Goal: Task Accomplishment & Management: Complete application form

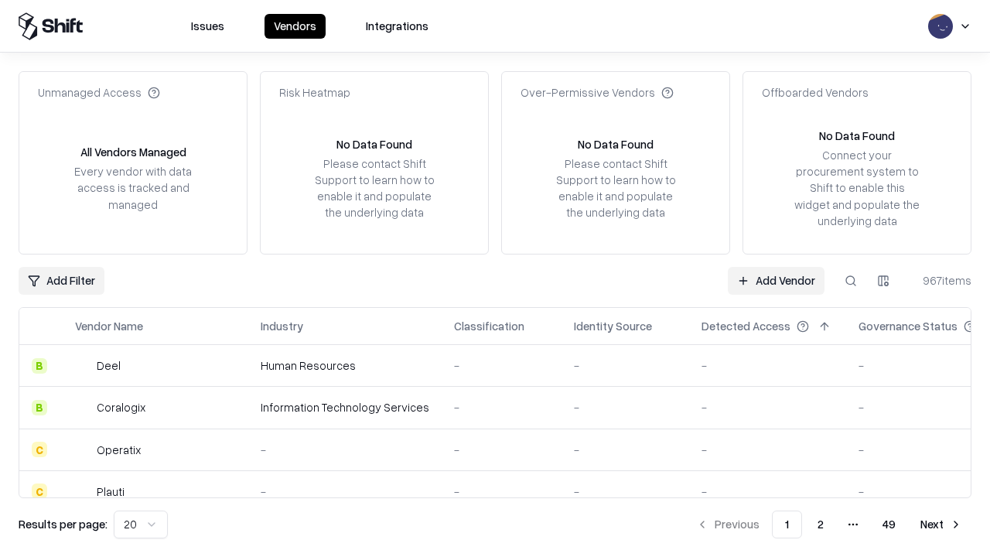
click at [776, 280] on link "Add Vendor" at bounding box center [776, 281] width 97 height 28
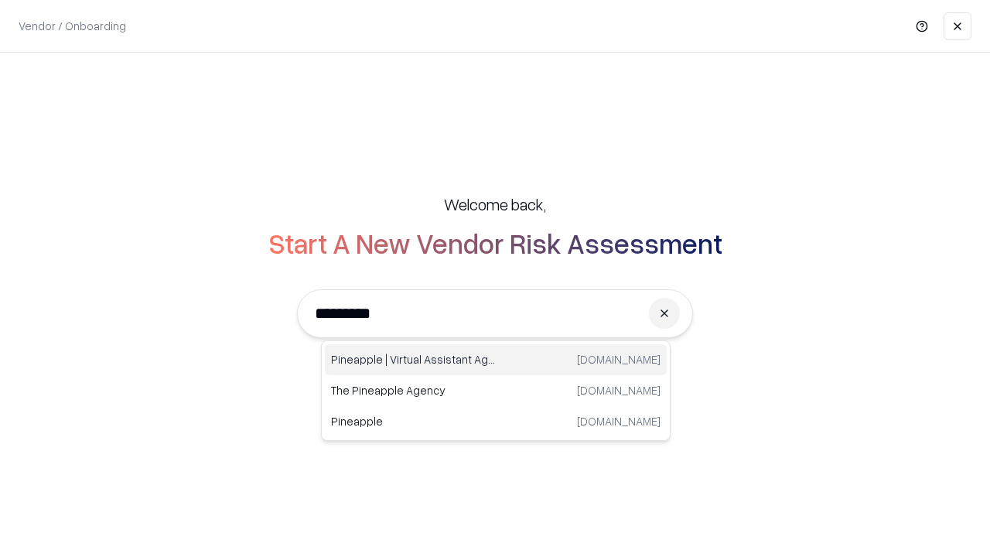
click at [496, 360] on div "Pineapple | Virtual Assistant Agency [DOMAIN_NAME]" at bounding box center [496, 359] width 342 height 31
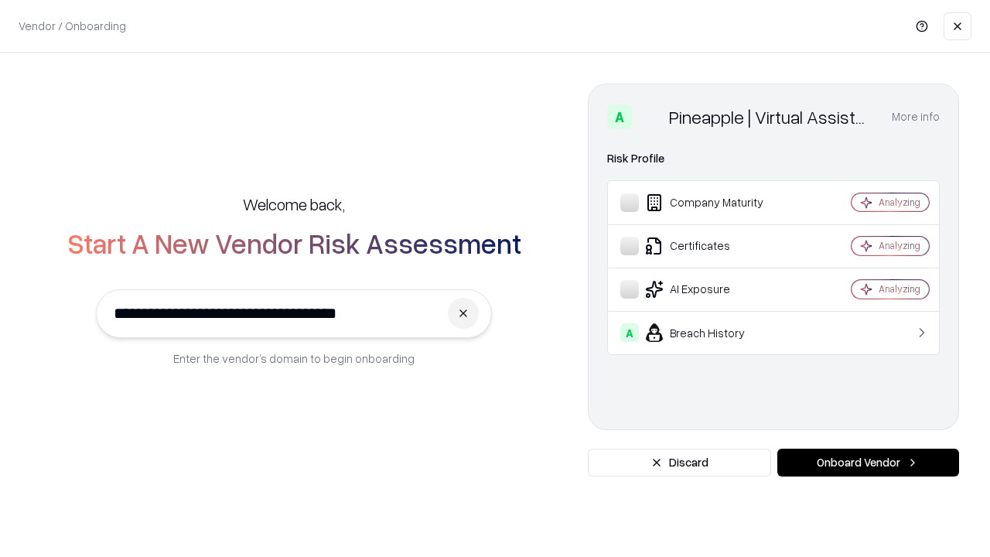
type input "**********"
click at [868, 463] on button "Onboard Vendor" at bounding box center [868, 463] width 182 height 28
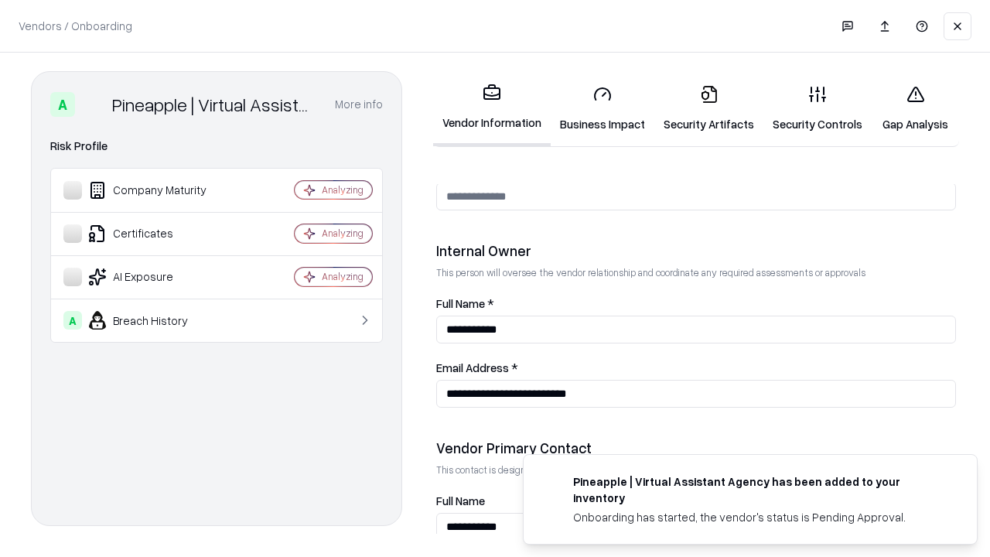
scroll to position [801, 0]
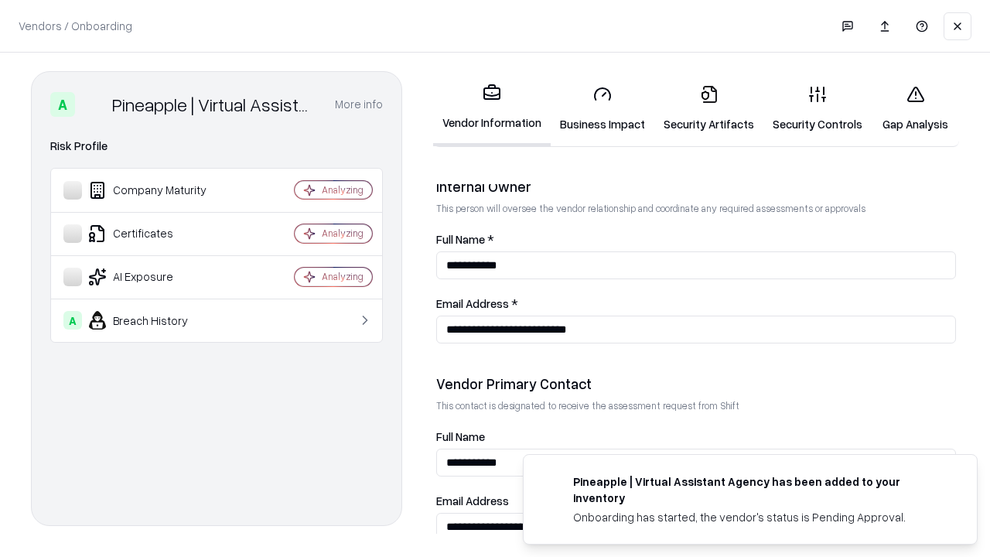
click at [709, 108] on link "Security Artifacts" at bounding box center [708, 109] width 109 height 72
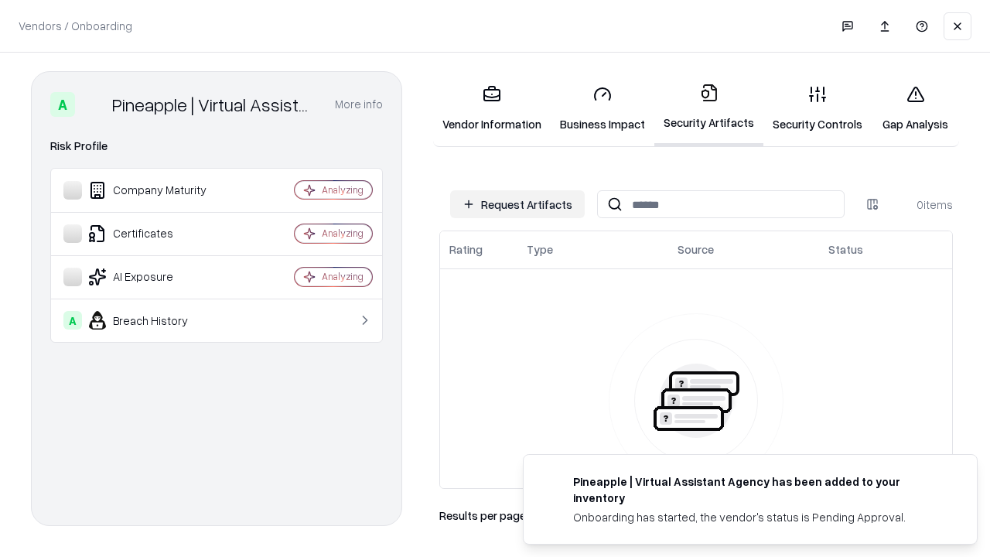
click at [517, 204] on button "Request Artifacts" at bounding box center [517, 204] width 135 height 28
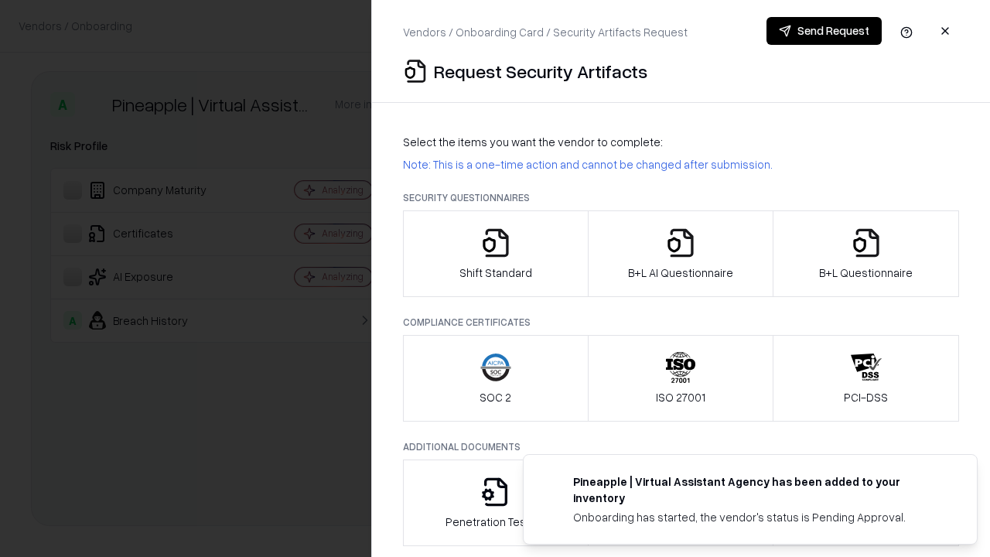
click at [866, 254] on icon "button" at bounding box center [866, 242] width 31 height 31
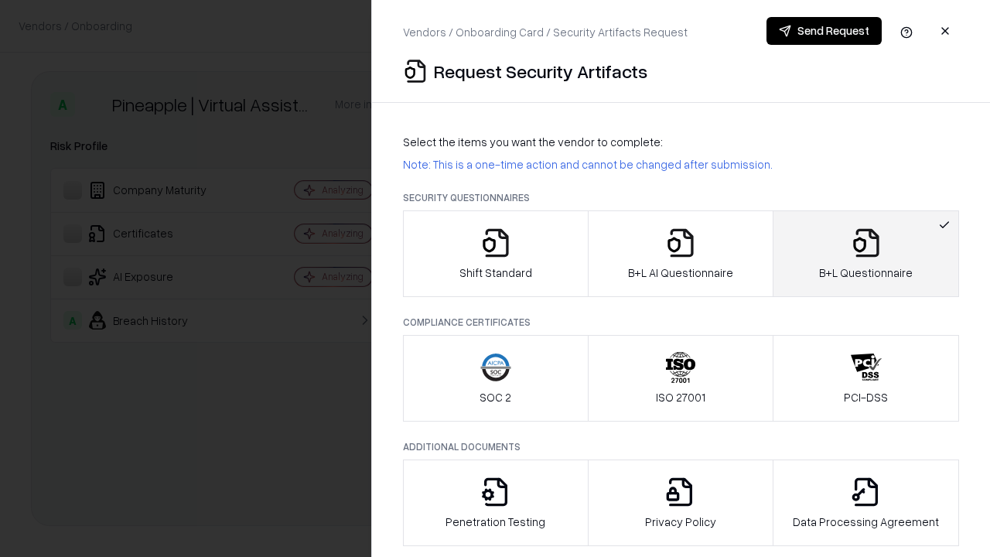
click at [680, 254] on icon "button" at bounding box center [680, 242] width 31 height 31
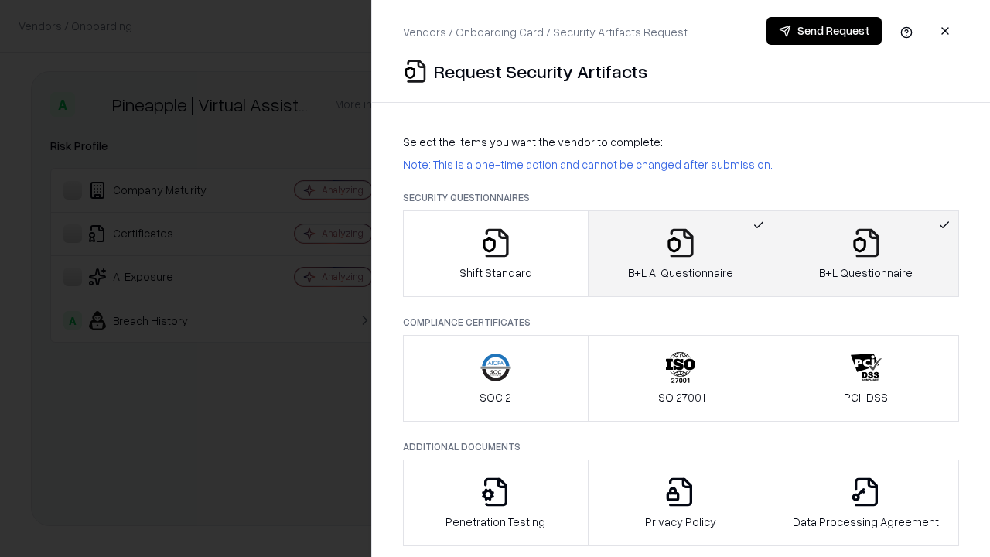
click at [824, 31] on button "Send Request" at bounding box center [824, 31] width 115 height 28
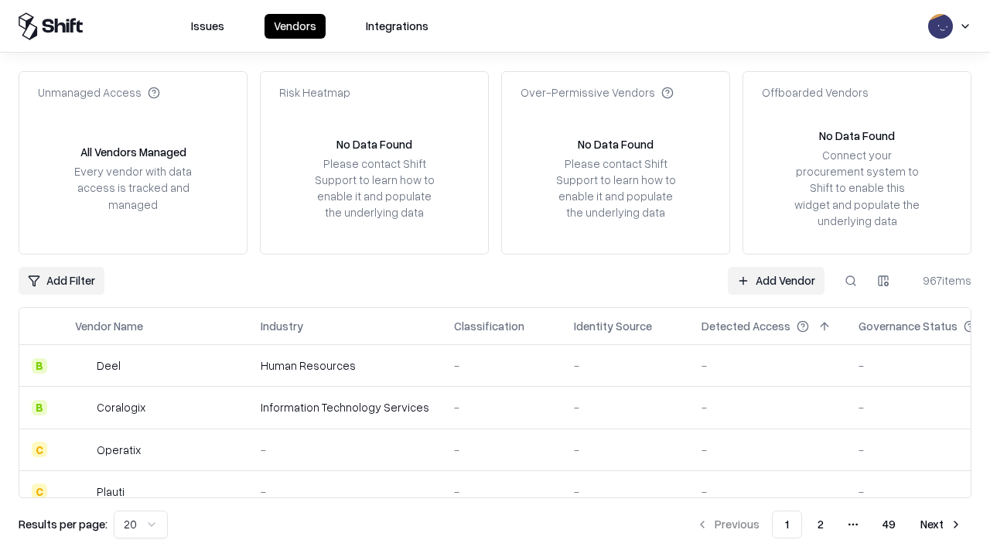
click at [776, 280] on link "Add Vendor" at bounding box center [776, 281] width 97 height 28
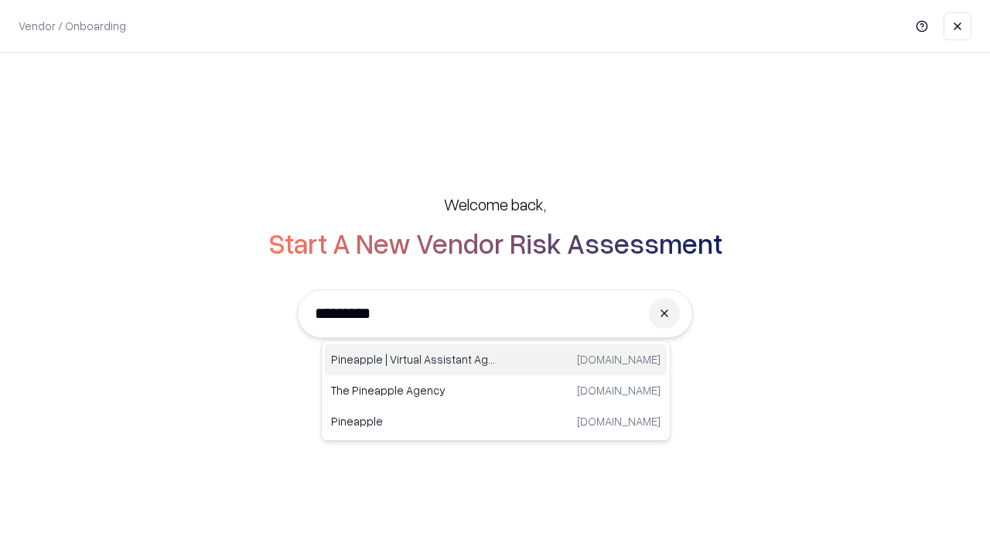
click at [496, 360] on div "Pineapple | Virtual Assistant Agency [DOMAIN_NAME]" at bounding box center [496, 359] width 342 height 31
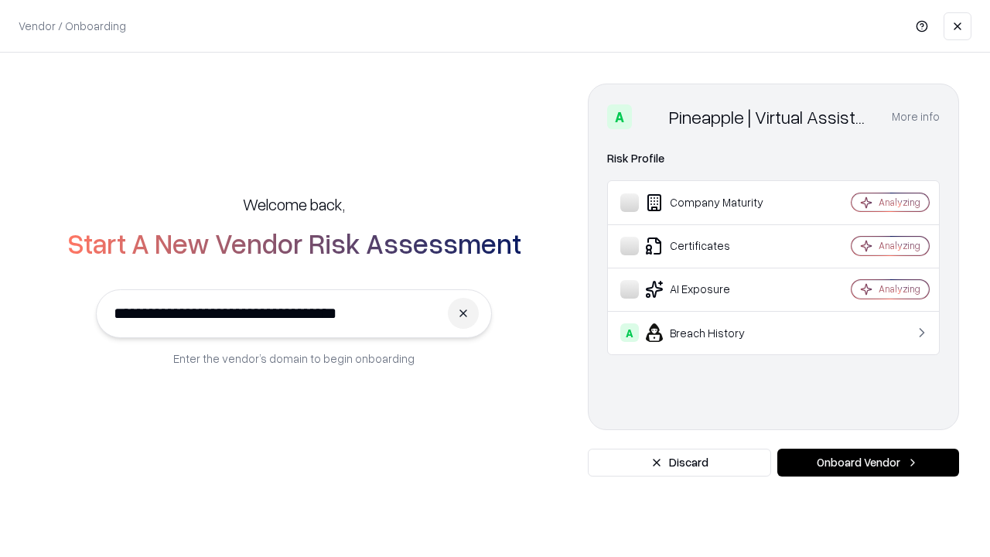
type input "**********"
click at [868, 463] on button "Onboard Vendor" at bounding box center [868, 463] width 182 height 28
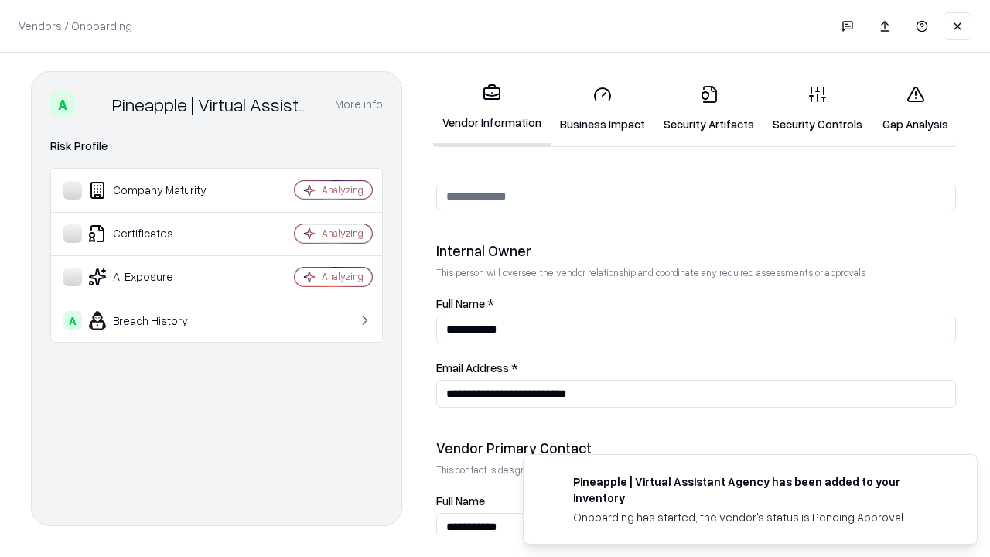
scroll to position [801, 0]
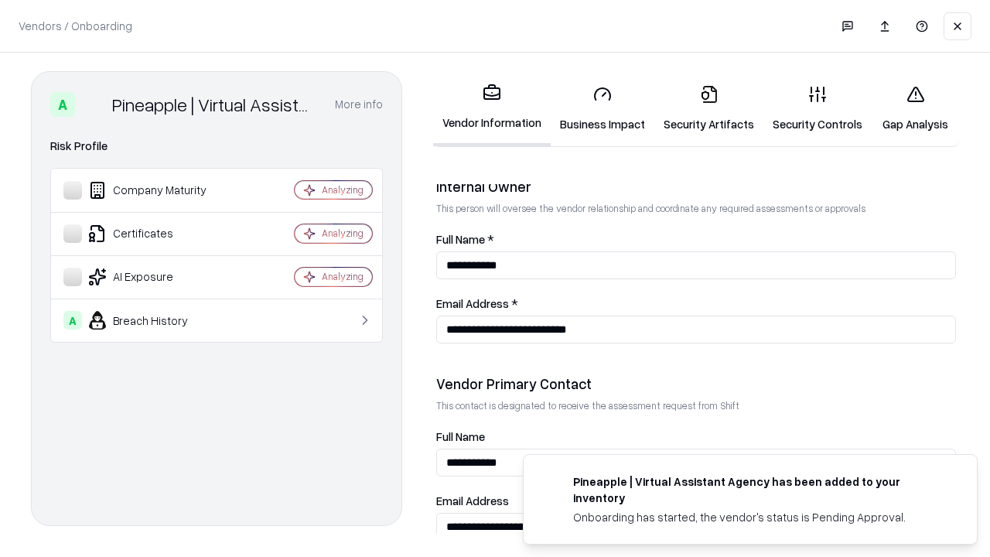
click at [915, 108] on link "Gap Analysis" at bounding box center [915, 109] width 87 height 72
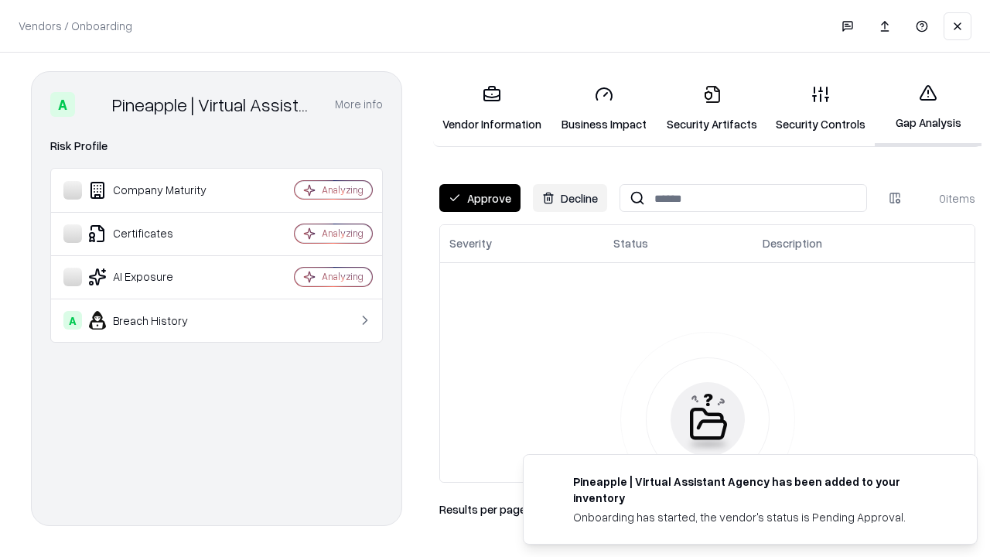
click at [480, 198] on button "Approve" at bounding box center [479, 198] width 81 height 28
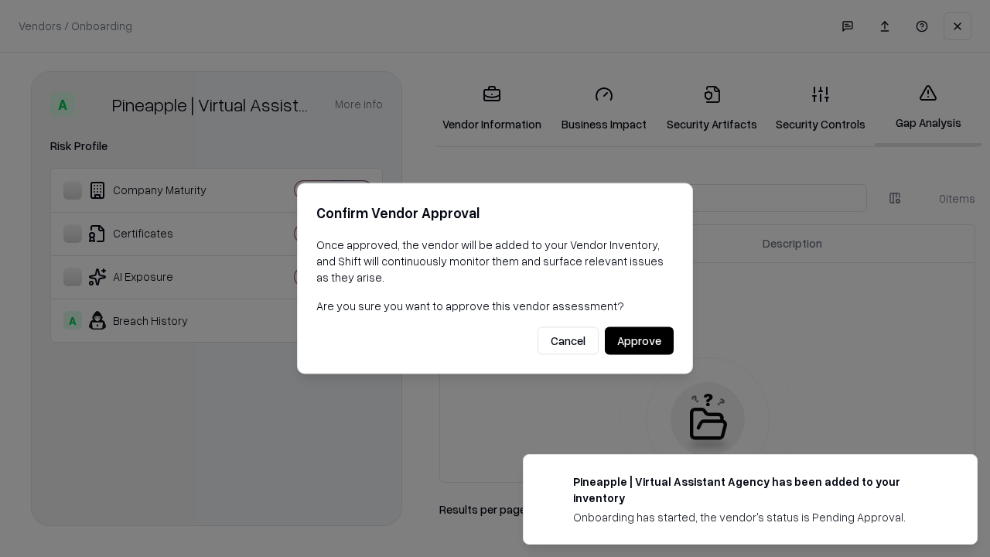
click at [639, 340] on button "Approve" at bounding box center [639, 341] width 69 height 28
